Goal: Transaction & Acquisition: Purchase product/service

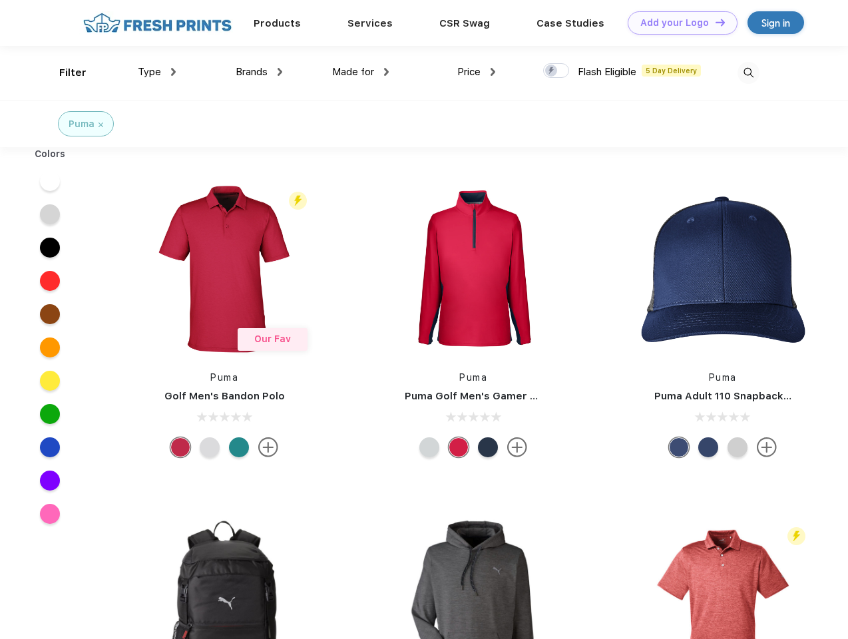
scroll to position [1, 0]
click at [677, 23] on link "Add your Logo Design Tool" at bounding box center [683, 22] width 110 height 23
click at [0, 0] on div "Design Tool" at bounding box center [0, 0] width 0 height 0
click at [714, 22] on link "Add your Logo Design Tool" at bounding box center [683, 22] width 110 height 23
click at [64, 73] on div "Filter" at bounding box center [72, 72] width 27 height 15
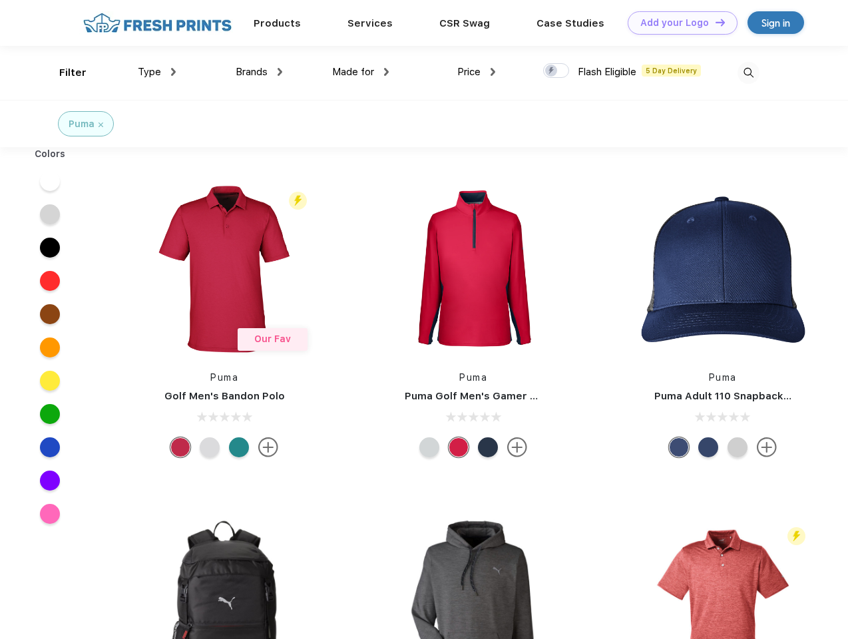
click at [157, 72] on span "Type" at bounding box center [149, 72] width 23 height 12
click at [259, 72] on span "Brands" at bounding box center [252, 72] width 32 height 12
click at [361, 72] on span "Made for" at bounding box center [353, 72] width 42 height 12
click at [476, 72] on span "Price" at bounding box center [468, 72] width 23 height 12
click at [556, 71] on div at bounding box center [556, 70] width 26 height 15
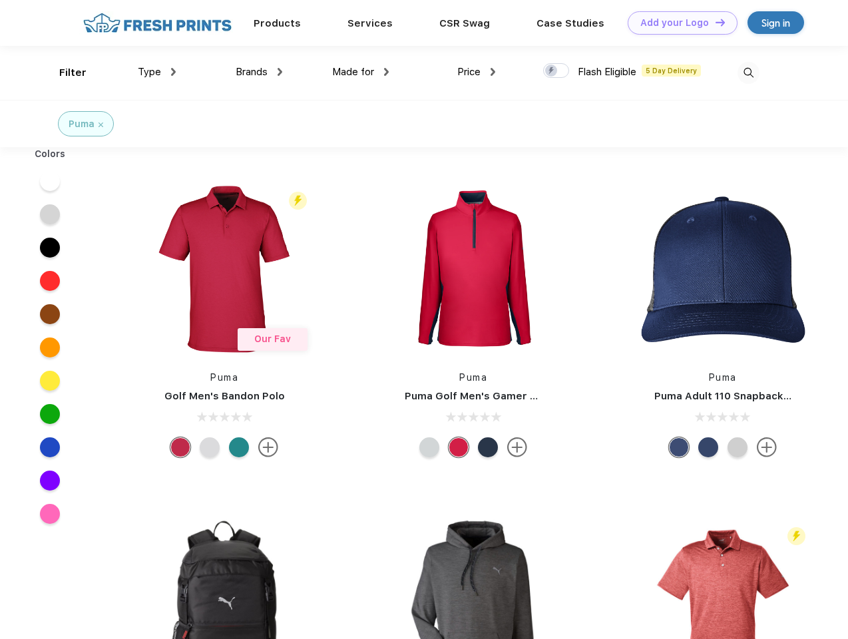
click at [552, 71] on input "checkbox" at bounding box center [547, 67] width 9 height 9
click at [748, 73] on img at bounding box center [748, 73] width 22 height 22
